Goal: Browse casually

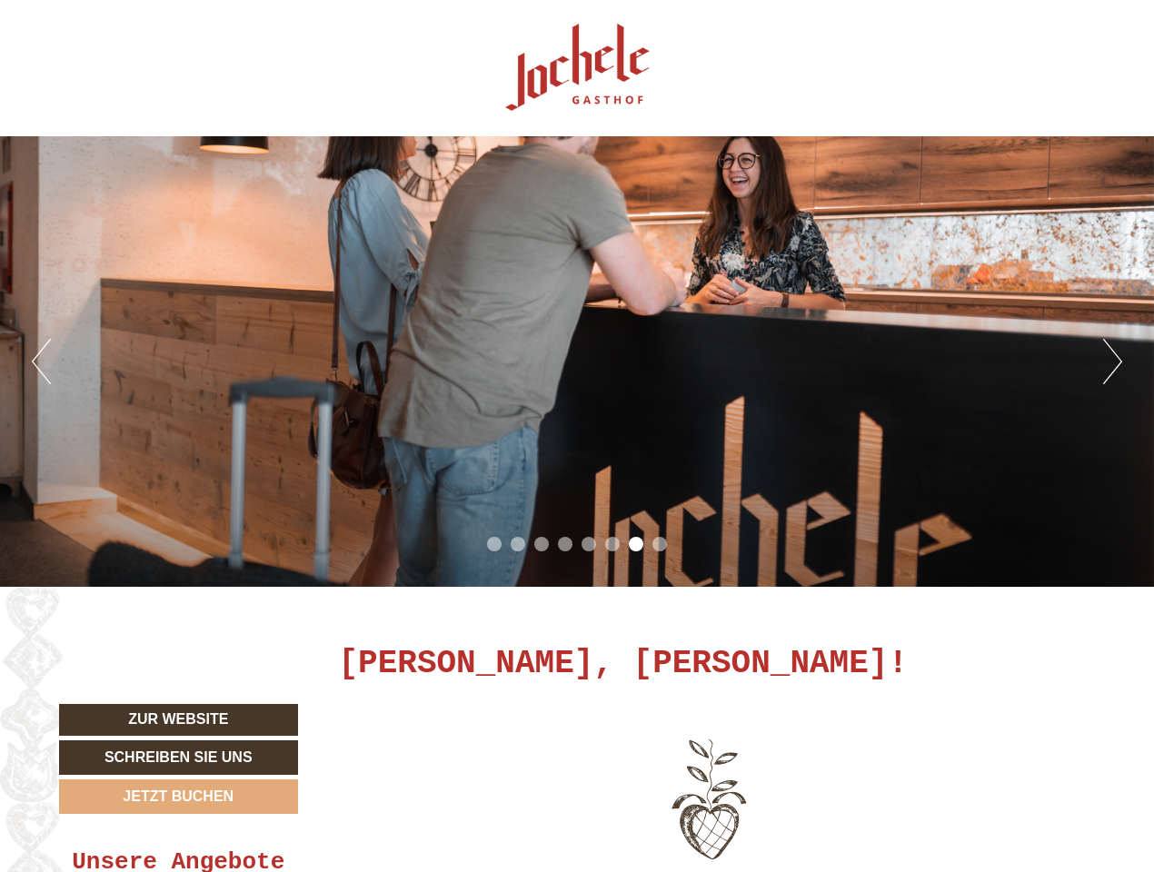
click at [577, 436] on div "Previous Next 1 2 3 4 5 6 7 8" at bounding box center [577, 361] width 1154 height 451
click at [41, 362] on button "Previous" at bounding box center [41, 361] width 19 height 45
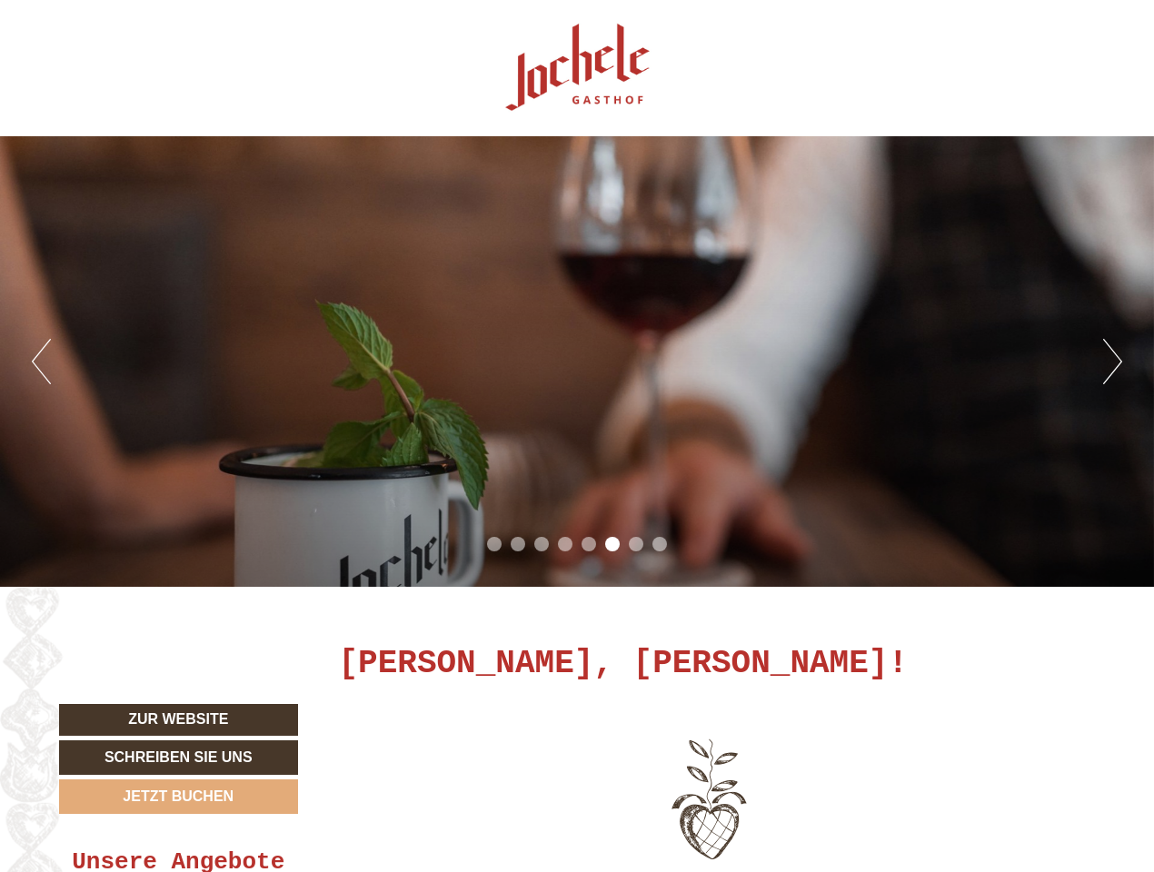
click at [577, 362] on div "Previous Next 1 2 3 4 5 6 7 8" at bounding box center [577, 361] width 1154 height 451
click at [1112, 362] on button "Next" at bounding box center [1112, 361] width 19 height 45
click at [494, 544] on li "1" at bounding box center [494, 544] width 15 height 15
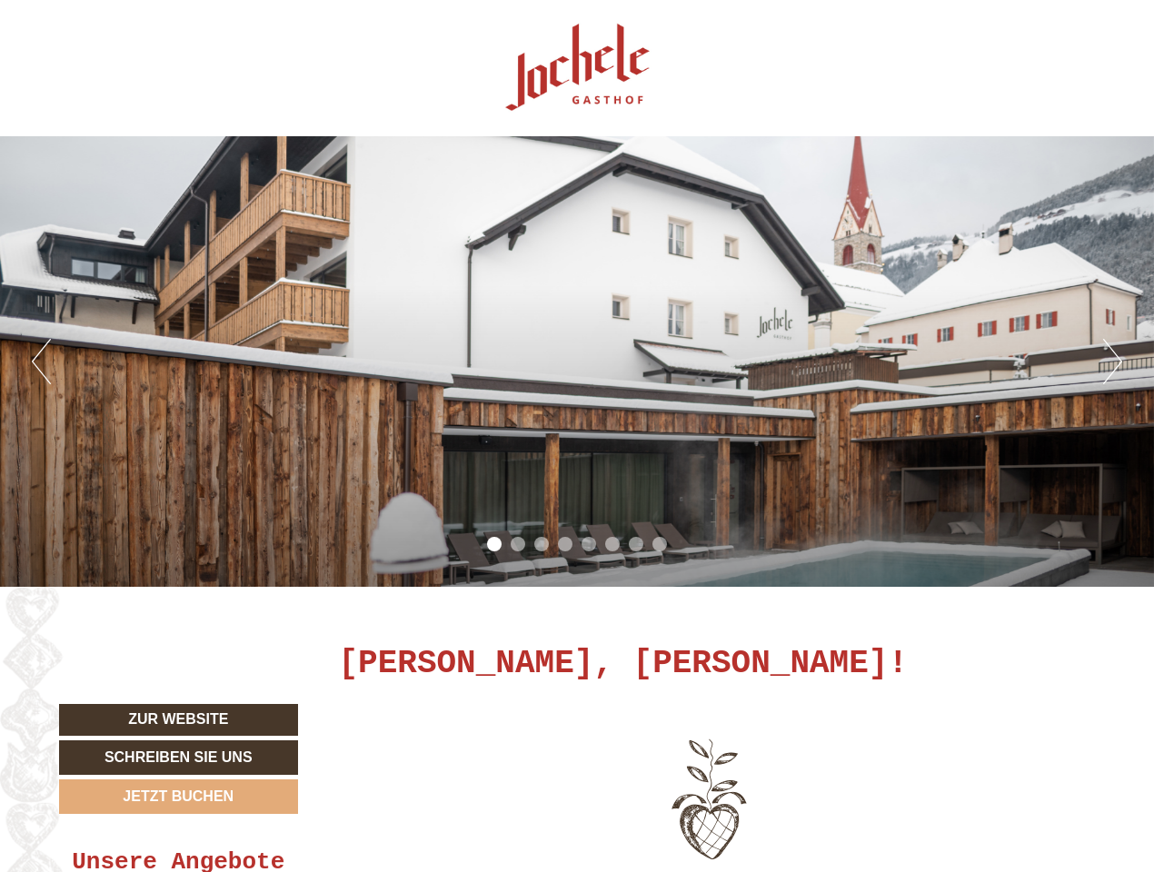
click at [518, 544] on li "2" at bounding box center [517, 544] width 15 height 15
click at [541, 544] on li "3" at bounding box center [541, 544] width 15 height 15
click at [565, 544] on li "4" at bounding box center [565, 544] width 15 height 15
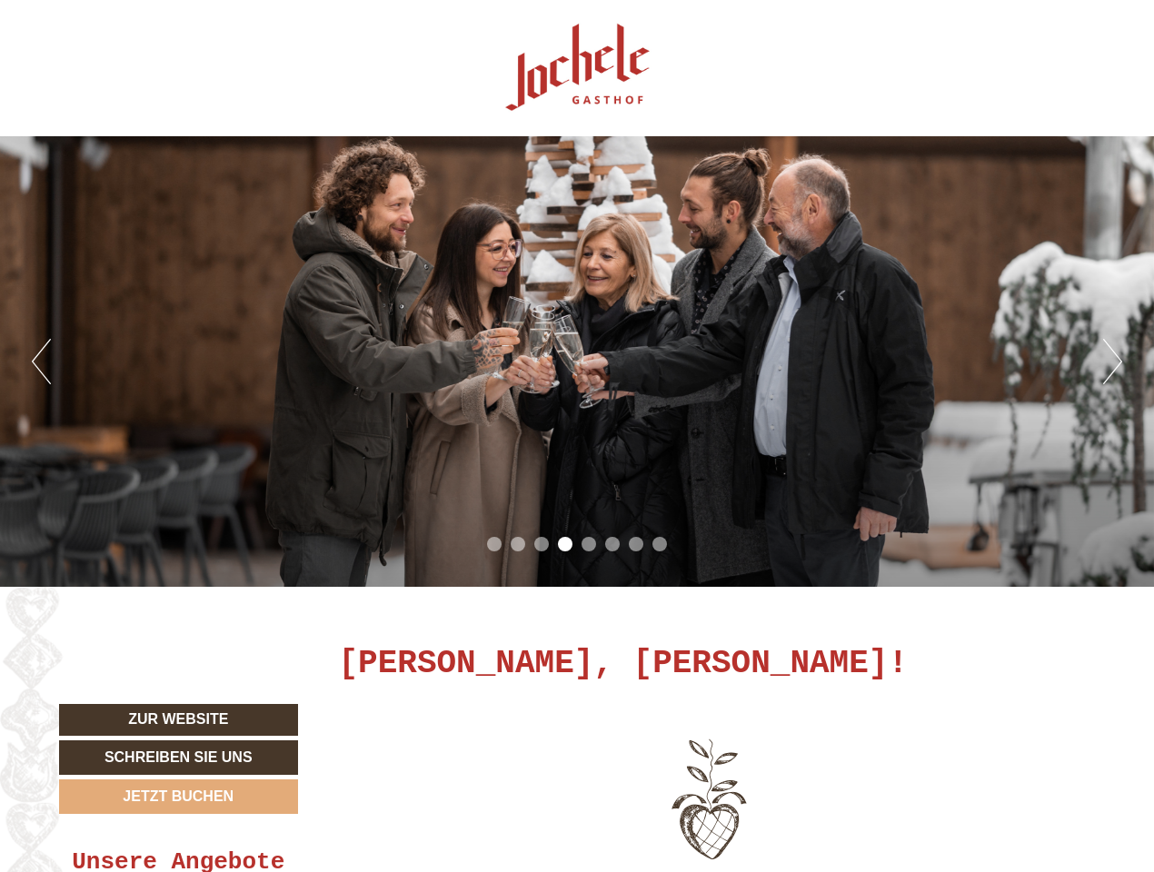
click at [589, 544] on li "5" at bounding box center [588, 544] width 15 height 15
click at [612, 544] on li "6" at bounding box center [612, 544] width 15 height 15
